Goal: Transaction & Acquisition: Purchase product/service

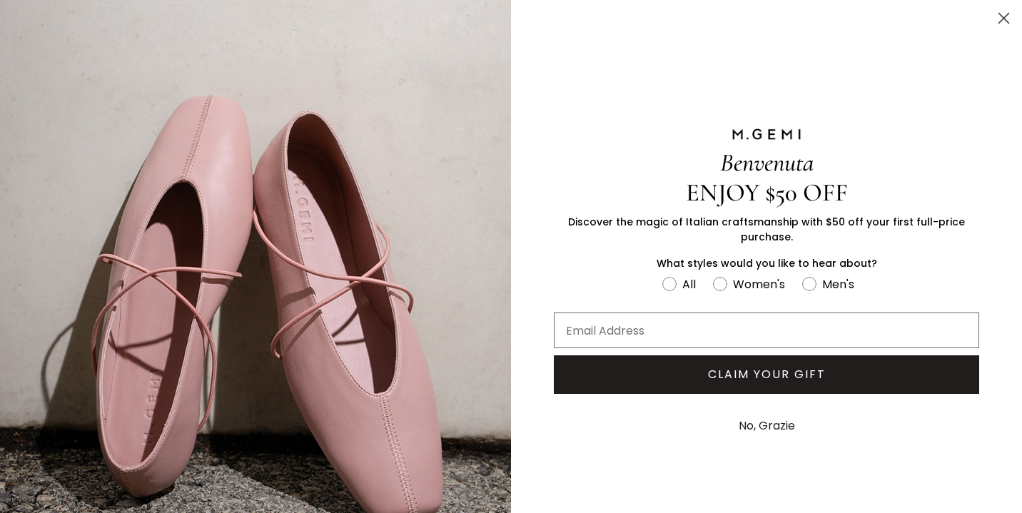
click at [757, 429] on button "No, Grazie" at bounding box center [767, 426] width 71 height 36
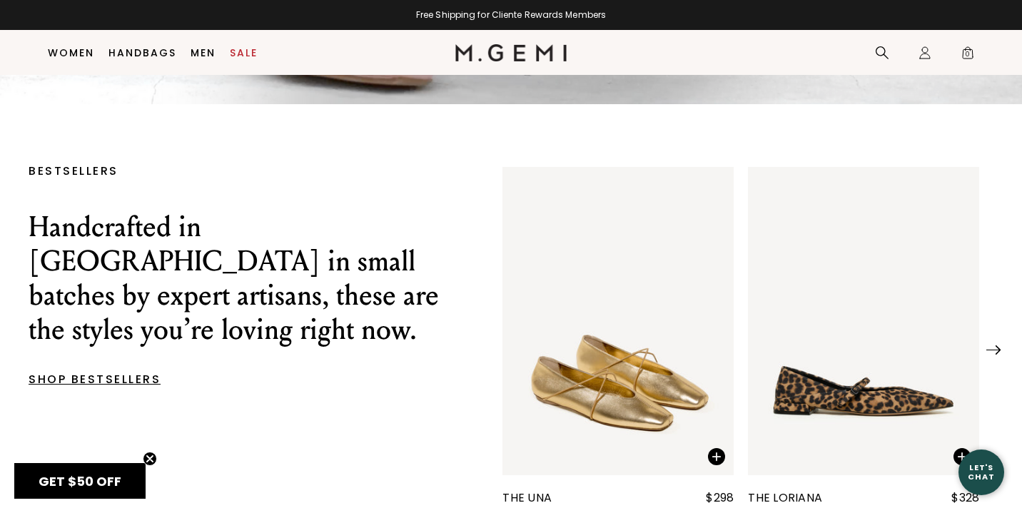
scroll to position [451, 0]
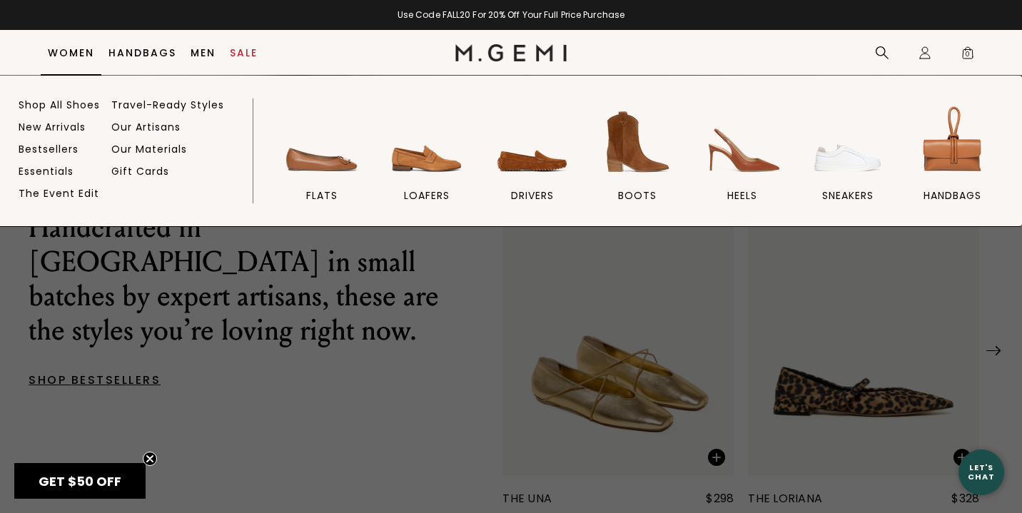
click at [76, 54] on link "Women" at bounding box center [71, 52] width 46 height 11
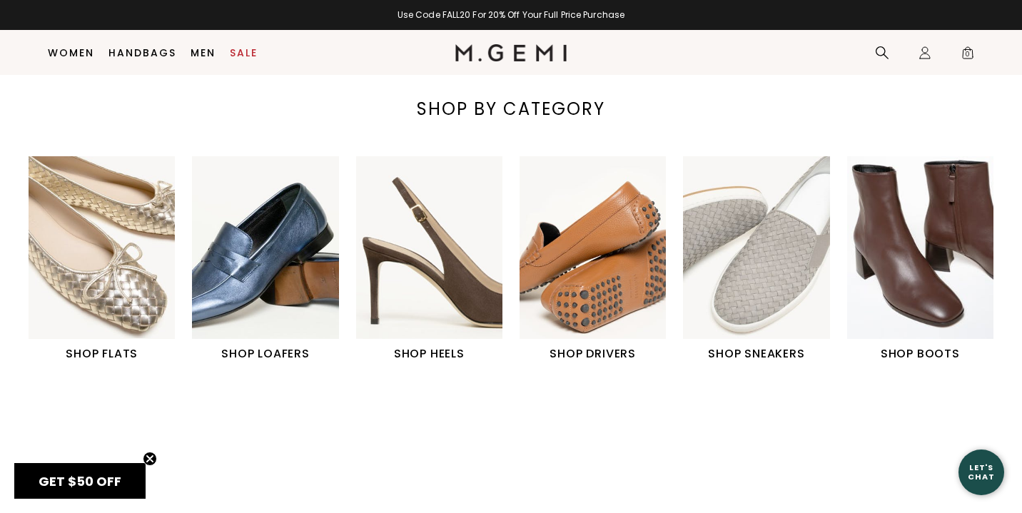
scroll to position [458, 0]
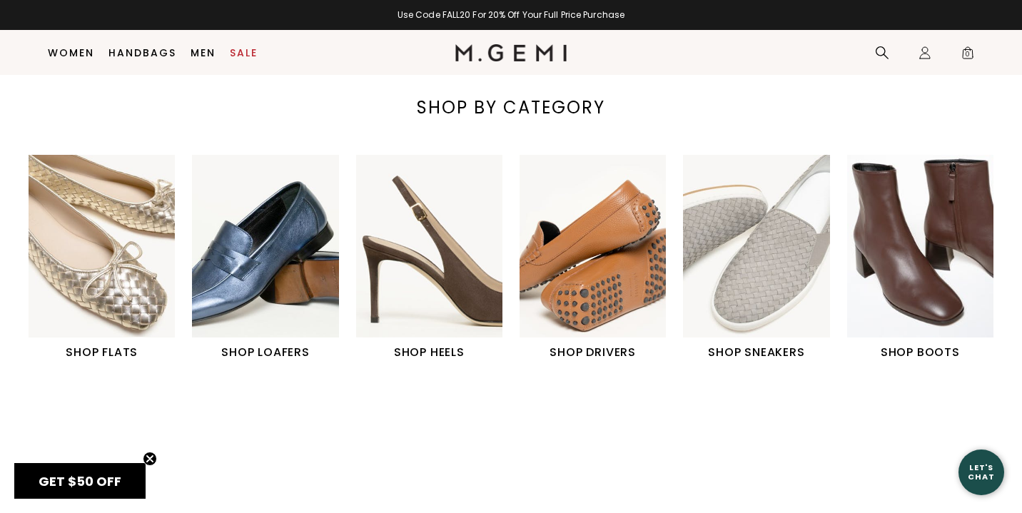
click at [912, 350] on h1 "SHOP BOOTS" at bounding box center [920, 352] width 146 height 17
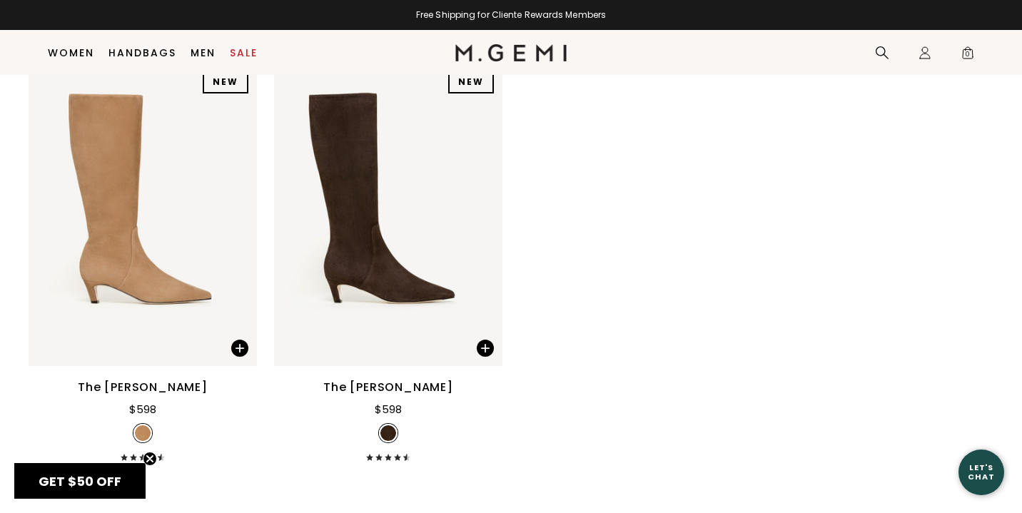
scroll to position [1939, 0]
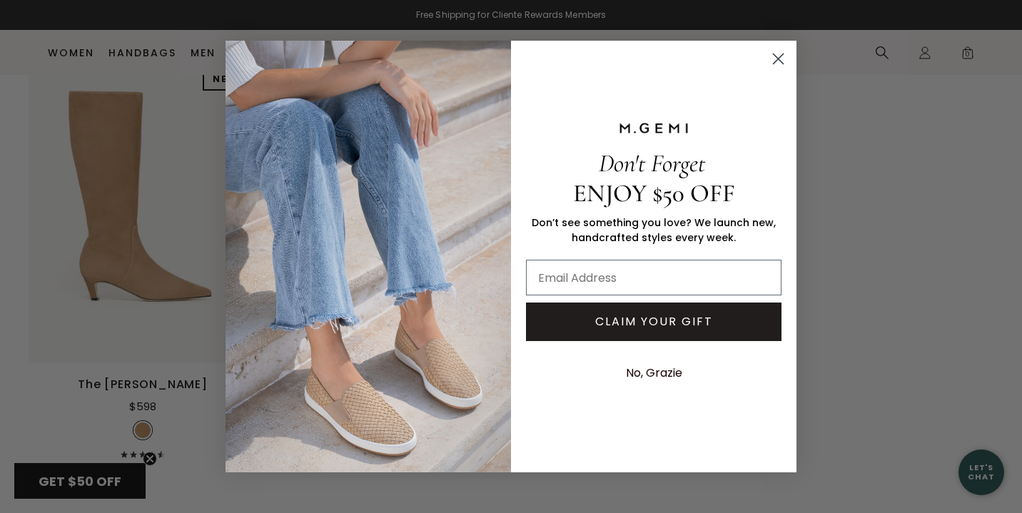
click at [782, 57] on circle "Close dialog" at bounding box center [779, 59] width 24 height 24
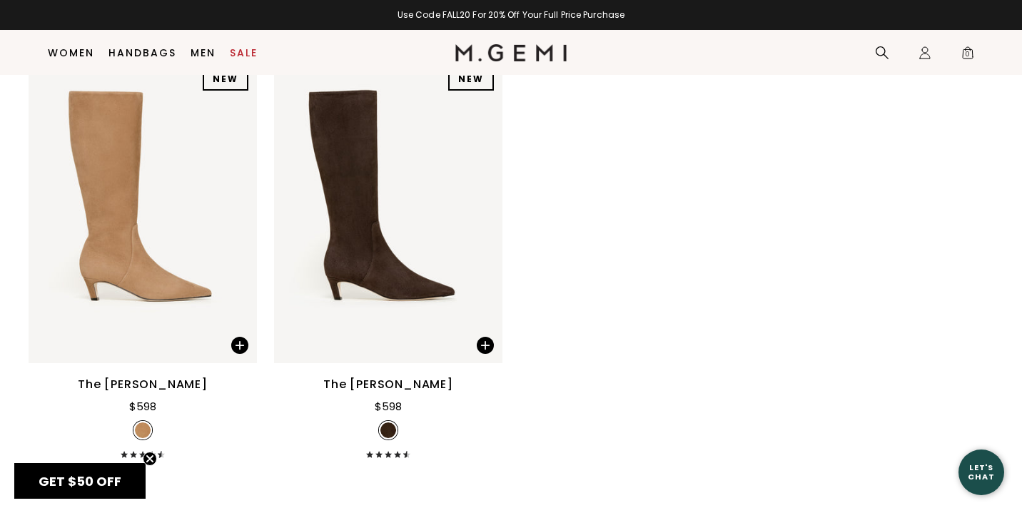
click at [378, 415] on div "$598" at bounding box center [388, 406] width 27 height 17
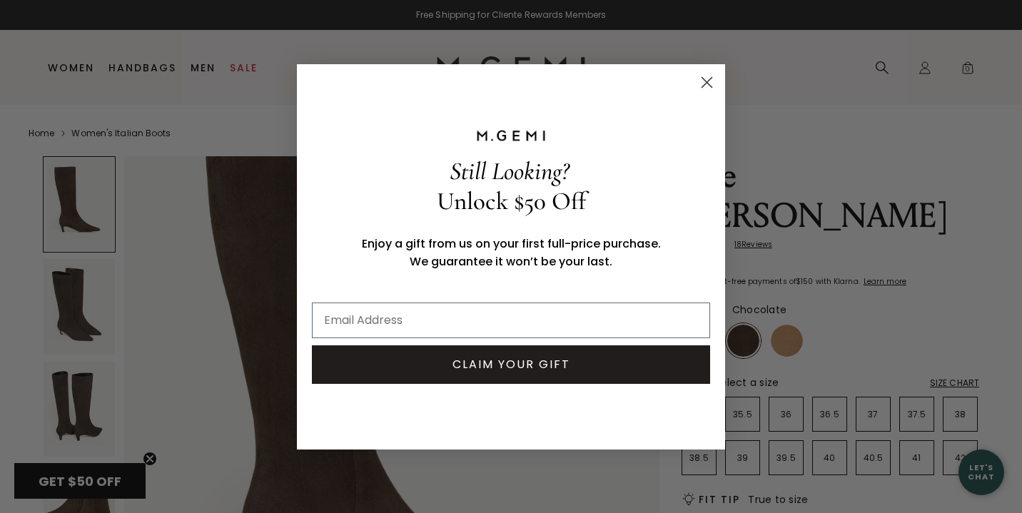
click at [702, 81] on circle "Close dialog" at bounding box center [707, 82] width 24 height 24
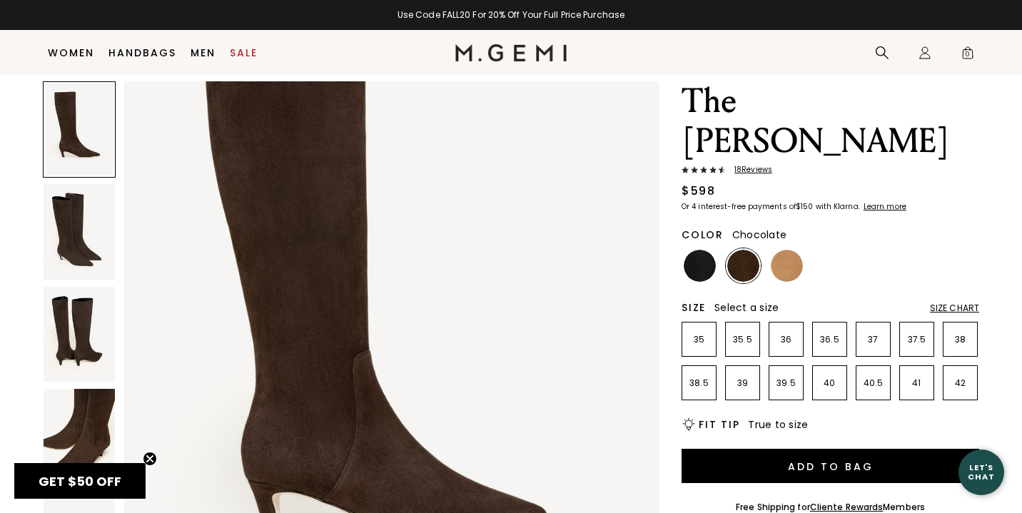
scroll to position [45, 0]
click at [759, 166] on span "18 Review s" at bounding box center [749, 170] width 46 height 9
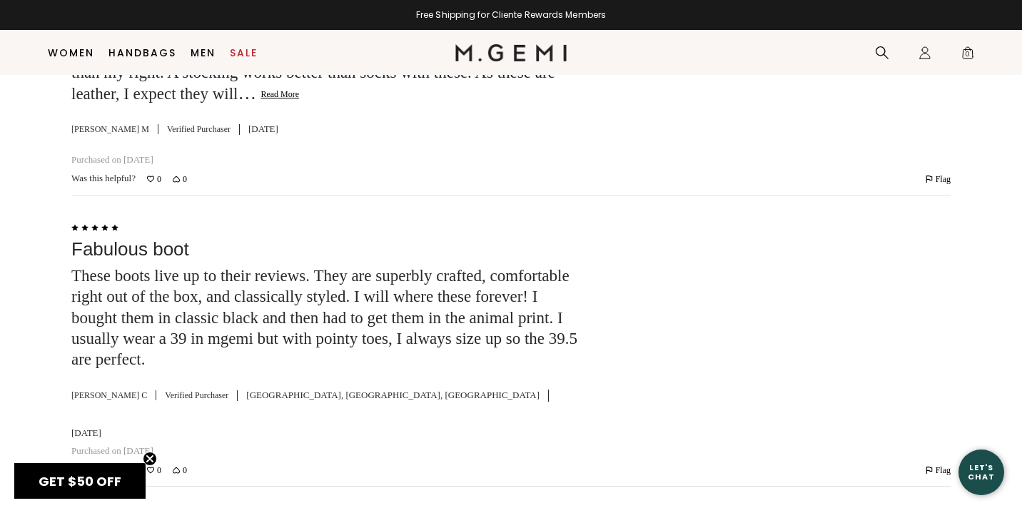
scroll to position [3246, 0]
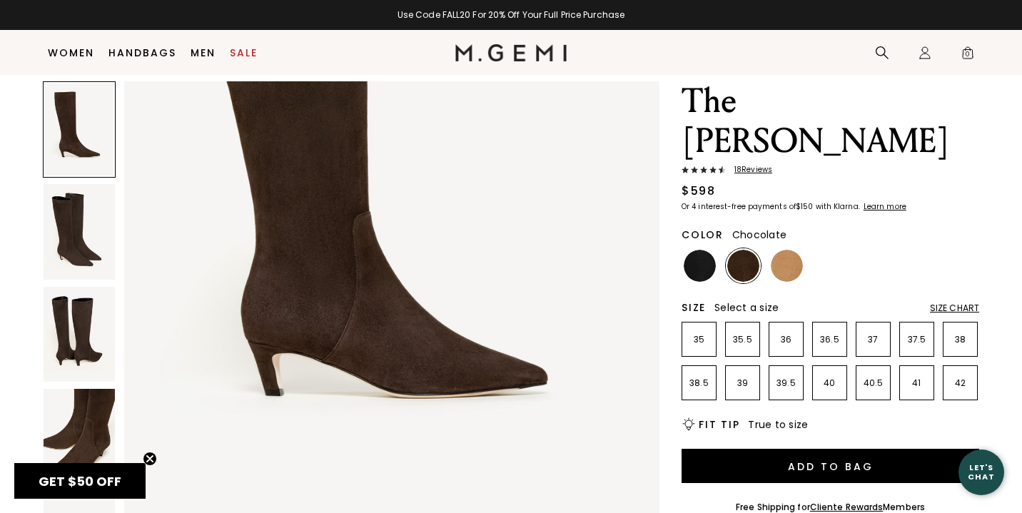
scroll to position [251, 0]
click at [89, 423] on img at bounding box center [79, 436] width 71 height 95
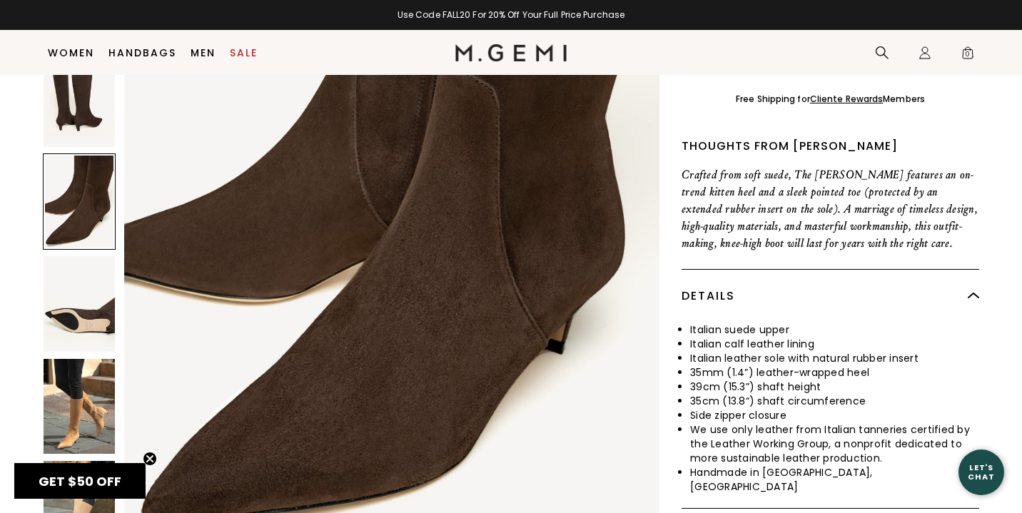
scroll to position [473, 0]
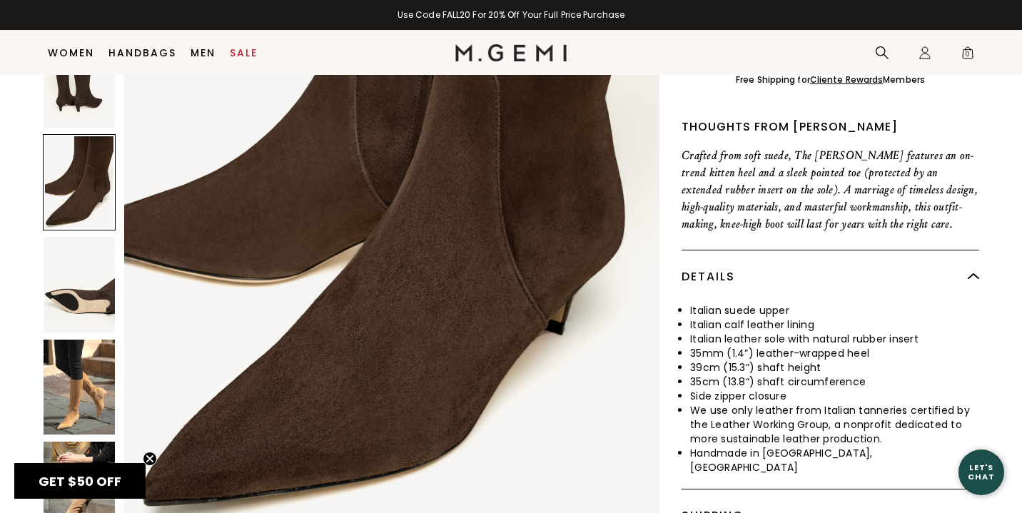
click at [92, 253] on img at bounding box center [79, 284] width 71 height 95
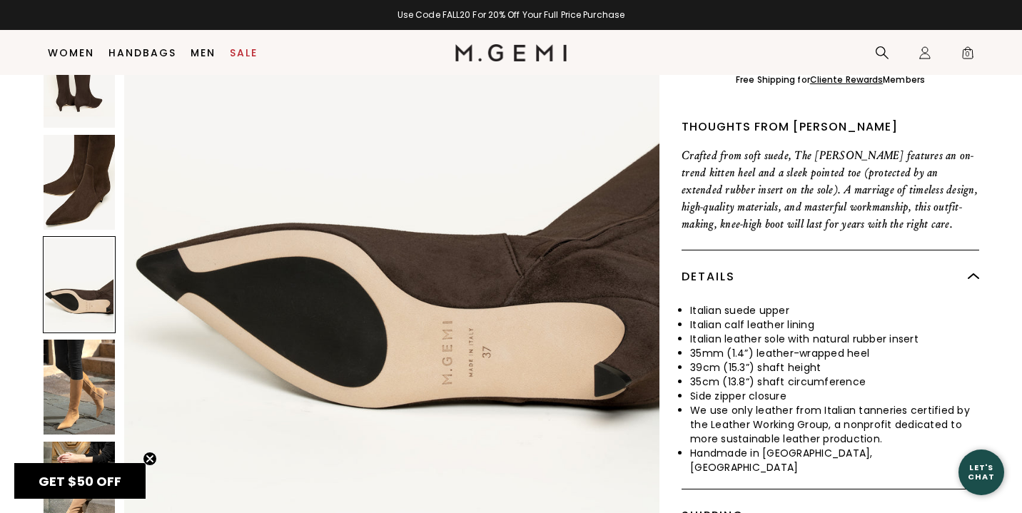
scroll to position [2912, 0]
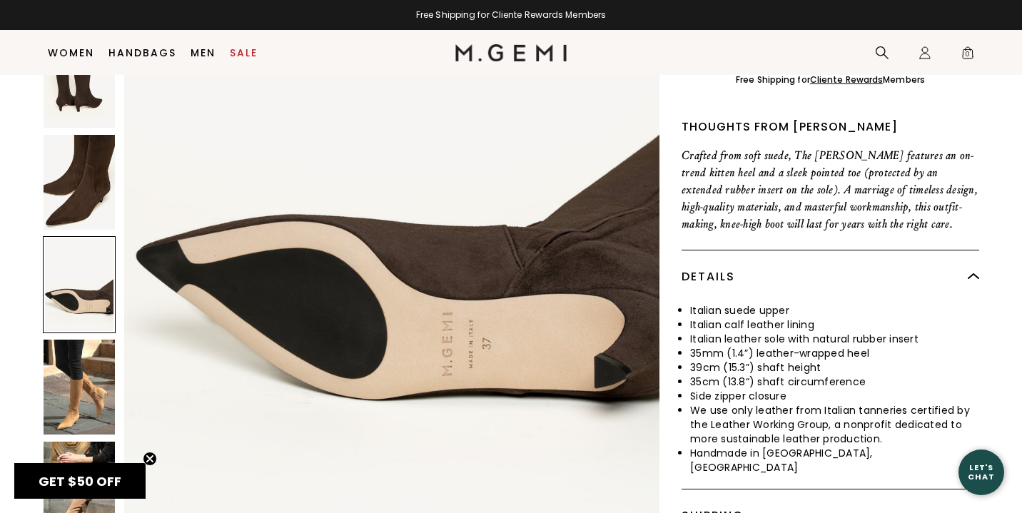
click at [79, 340] on img at bounding box center [79, 387] width 71 height 95
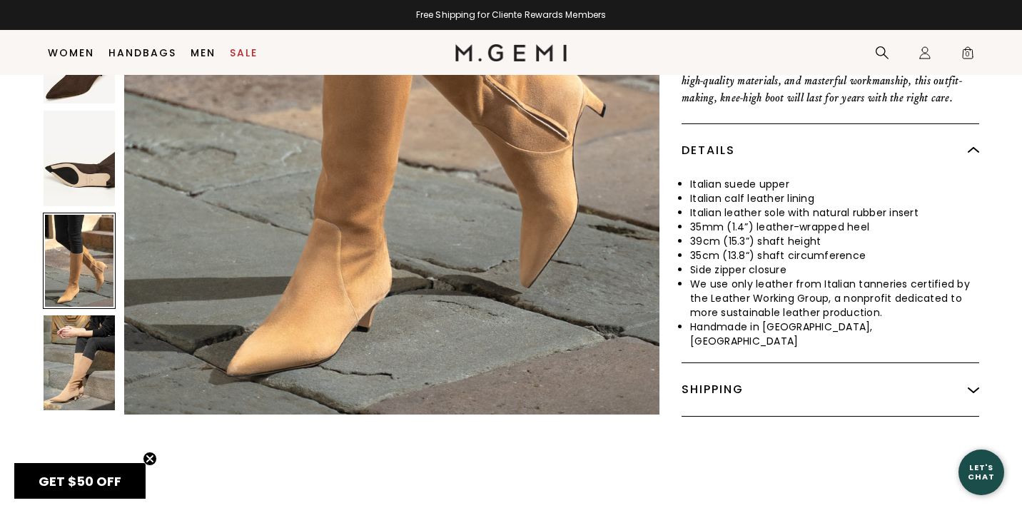
scroll to position [615, 0]
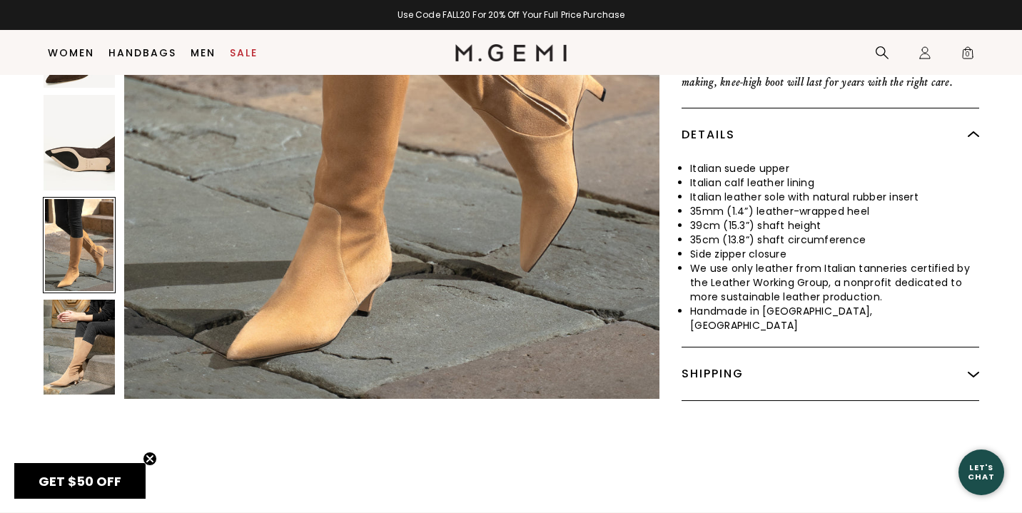
click at [96, 308] on img at bounding box center [79, 347] width 71 height 95
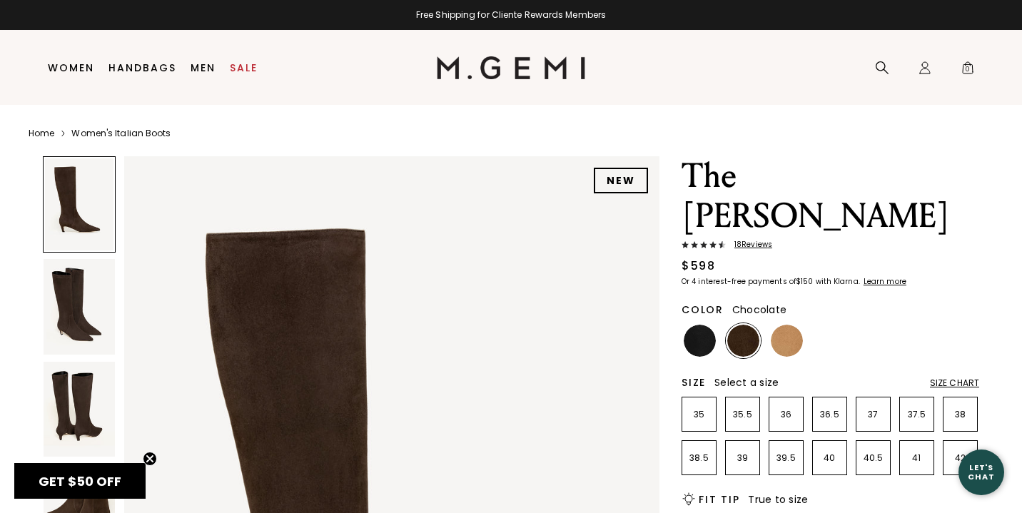
scroll to position [0, 0]
click at [705, 325] on img at bounding box center [700, 341] width 32 height 32
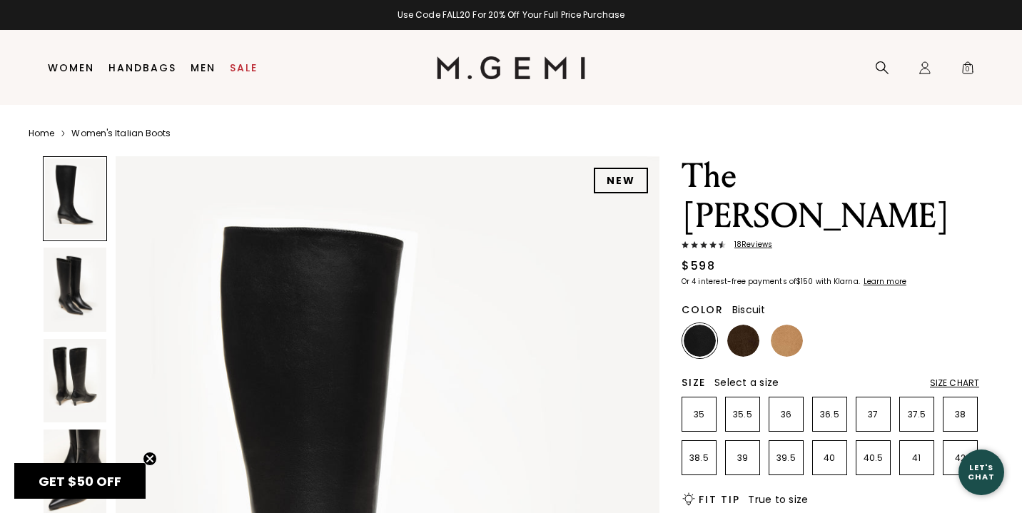
click at [789, 325] on img at bounding box center [787, 341] width 32 height 32
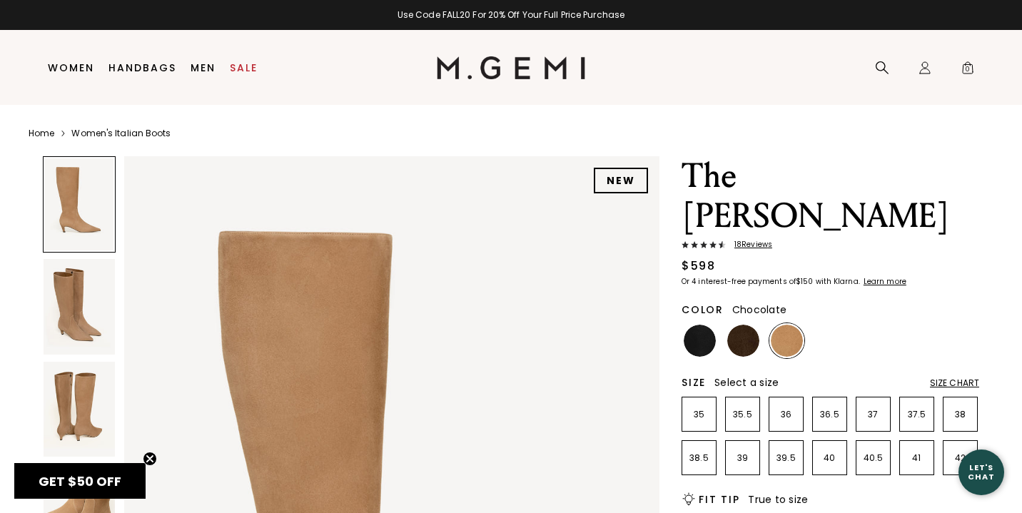
click at [736, 325] on img at bounding box center [743, 341] width 32 height 32
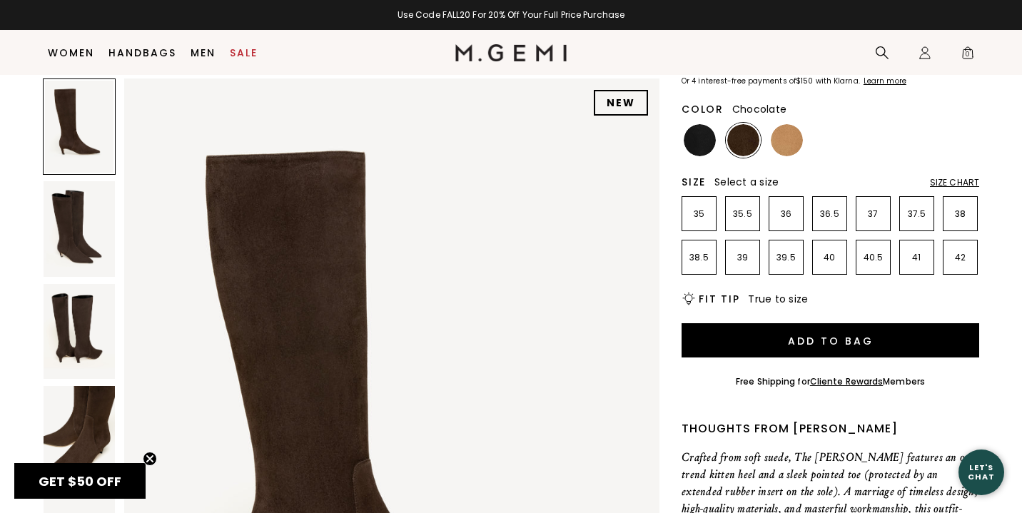
scroll to position [176, 0]
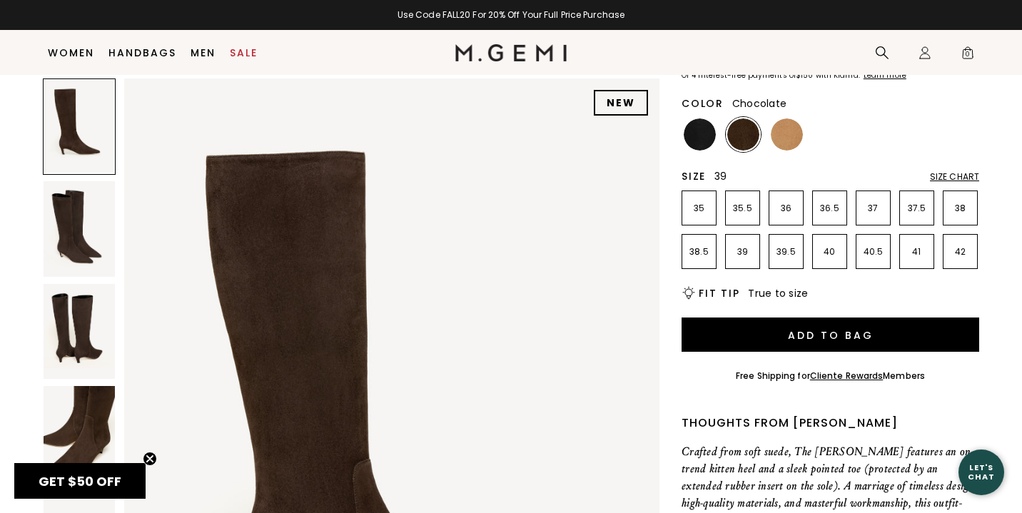
click at [741, 234] on li "39" at bounding box center [742, 251] width 35 height 35
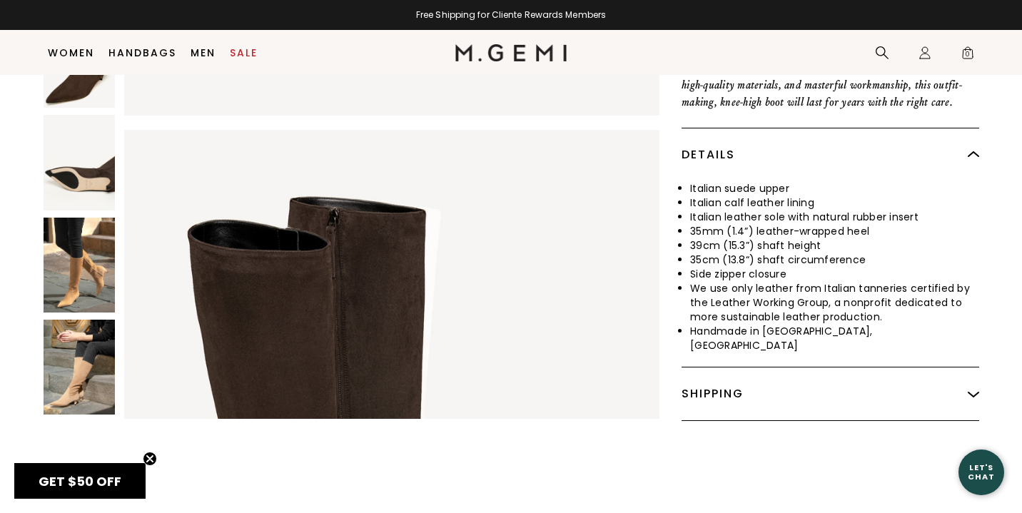
scroll to position [305, 0]
